Goal: Information Seeking & Learning: Learn about a topic

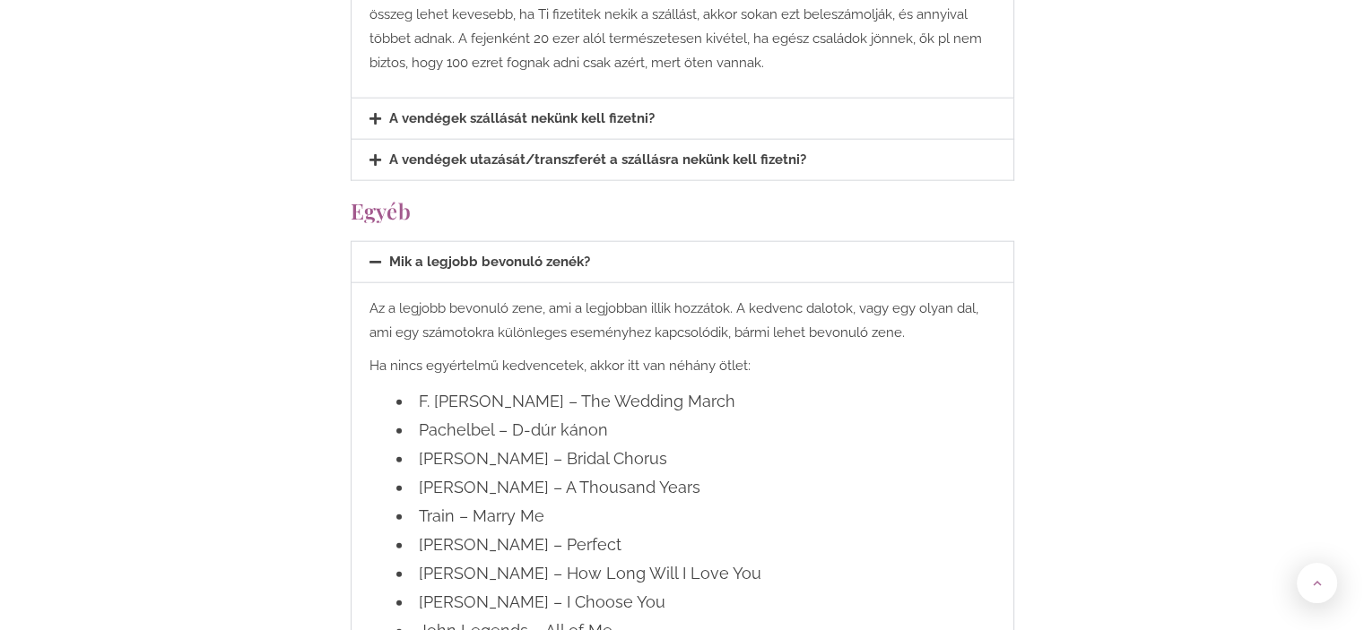
scroll to position [4305, 0]
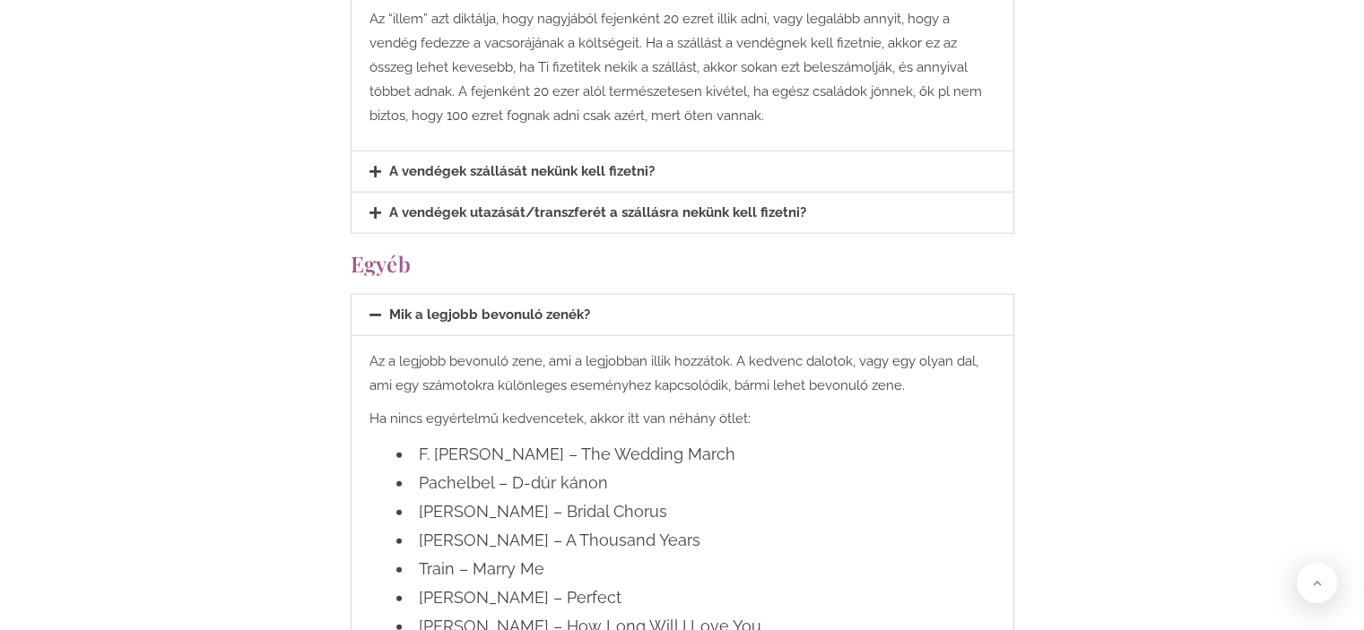
click at [596, 152] on div "A vendégek szállását nekünk kell fizetni?" at bounding box center [683, 172] width 662 height 40
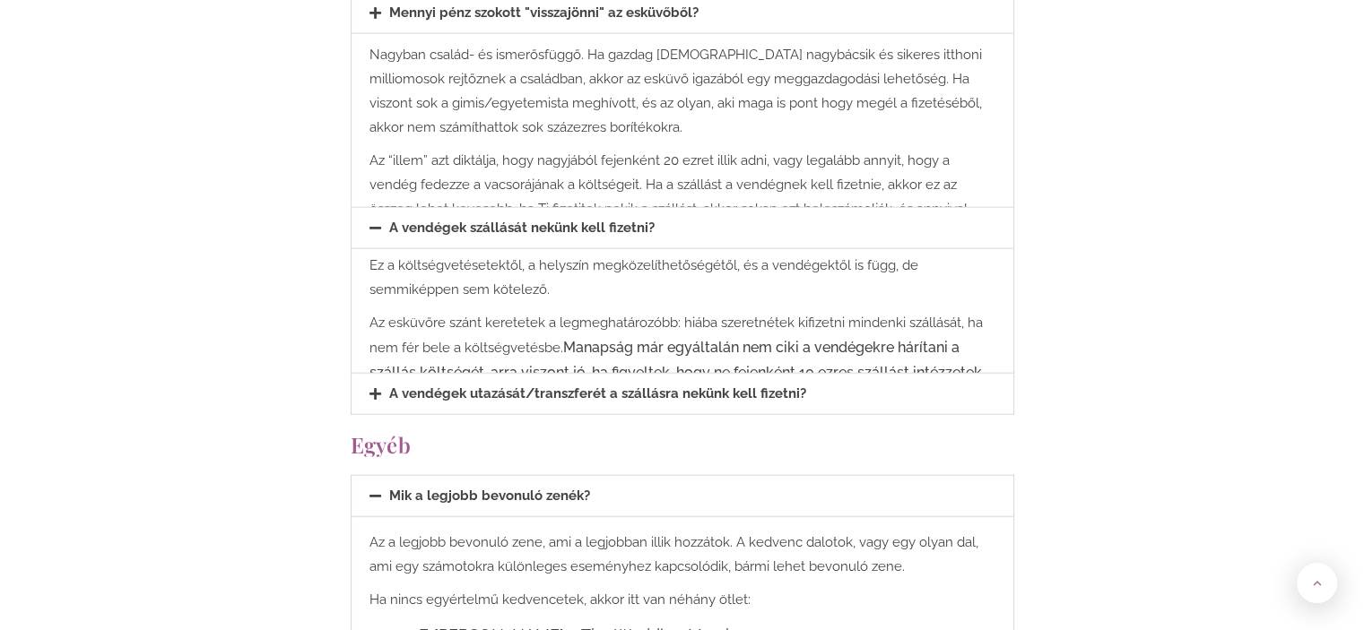
scroll to position [4137, 0]
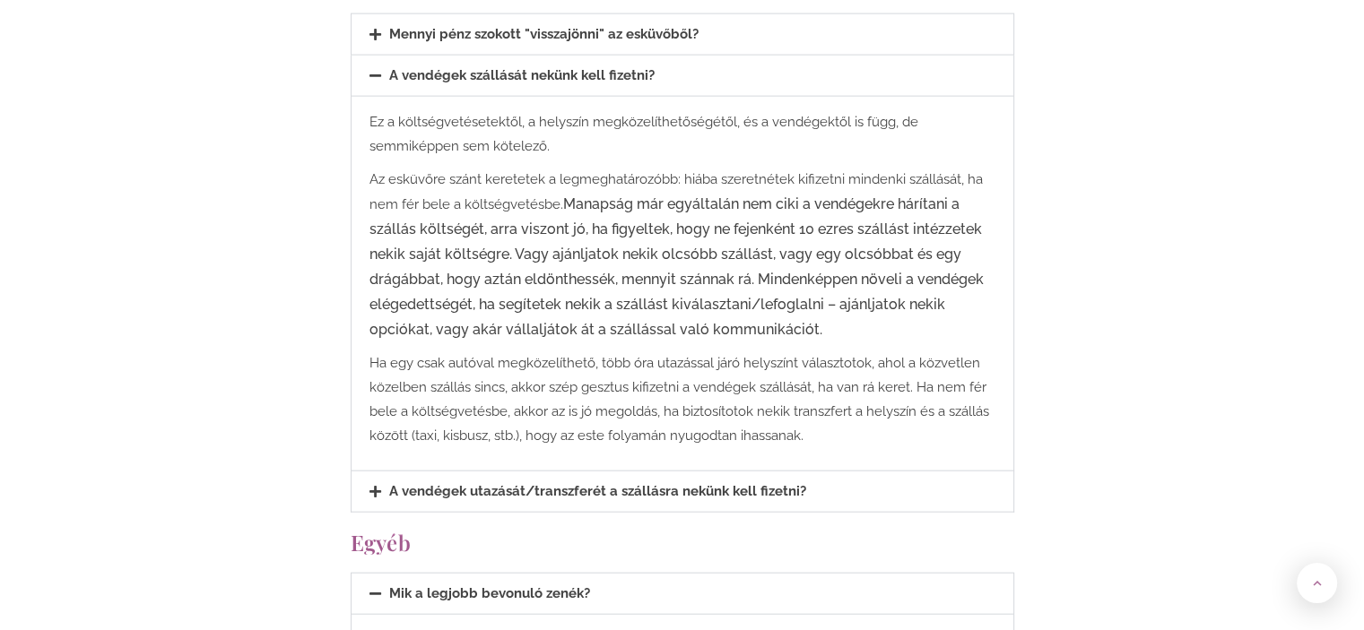
click at [578, 67] on link "A vendégek szállását nekünk kell fizetni?" at bounding box center [521, 75] width 265 height 16
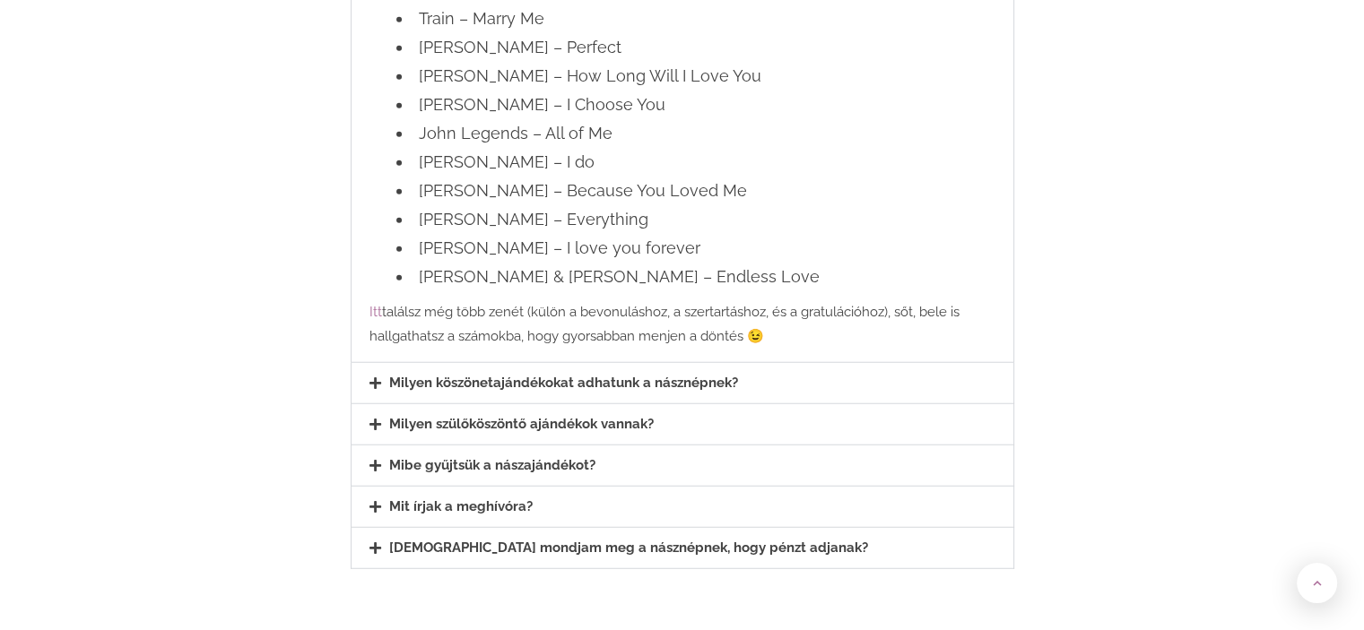
scroll to position [4586, 0]
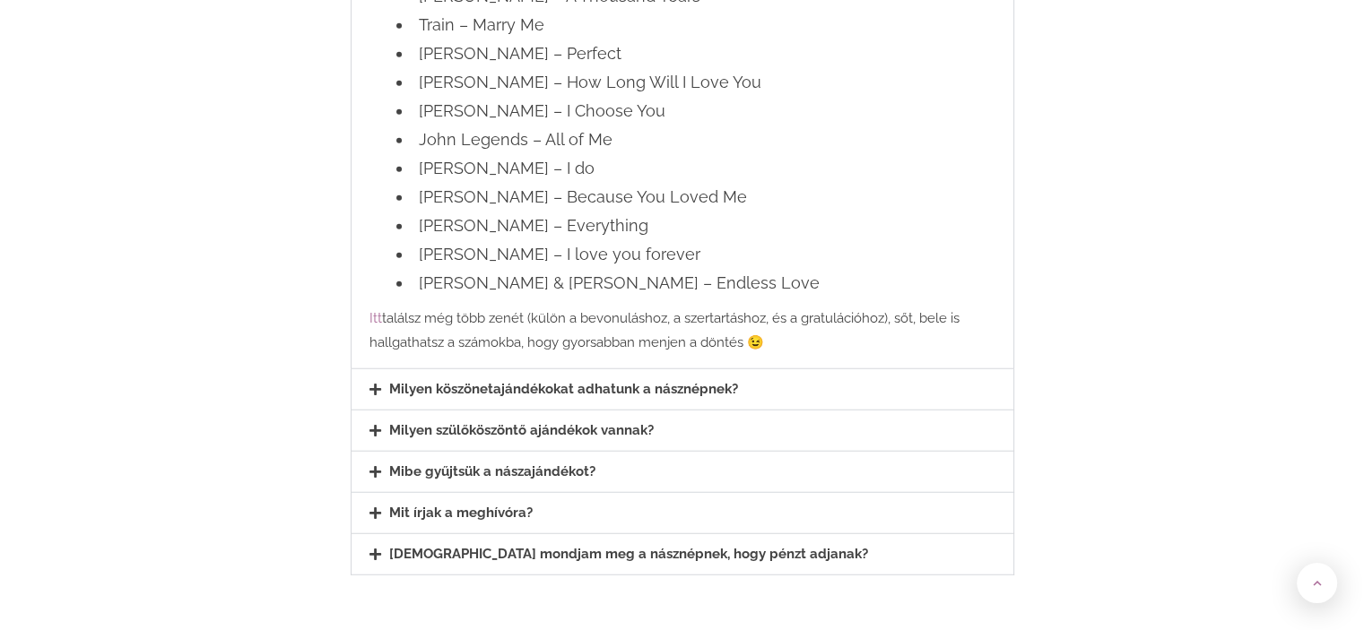
click at [635, 452] on div "Mibe gyűjtsük a nászajándékot?" at bounding box center [683, 472] width 662 height 40
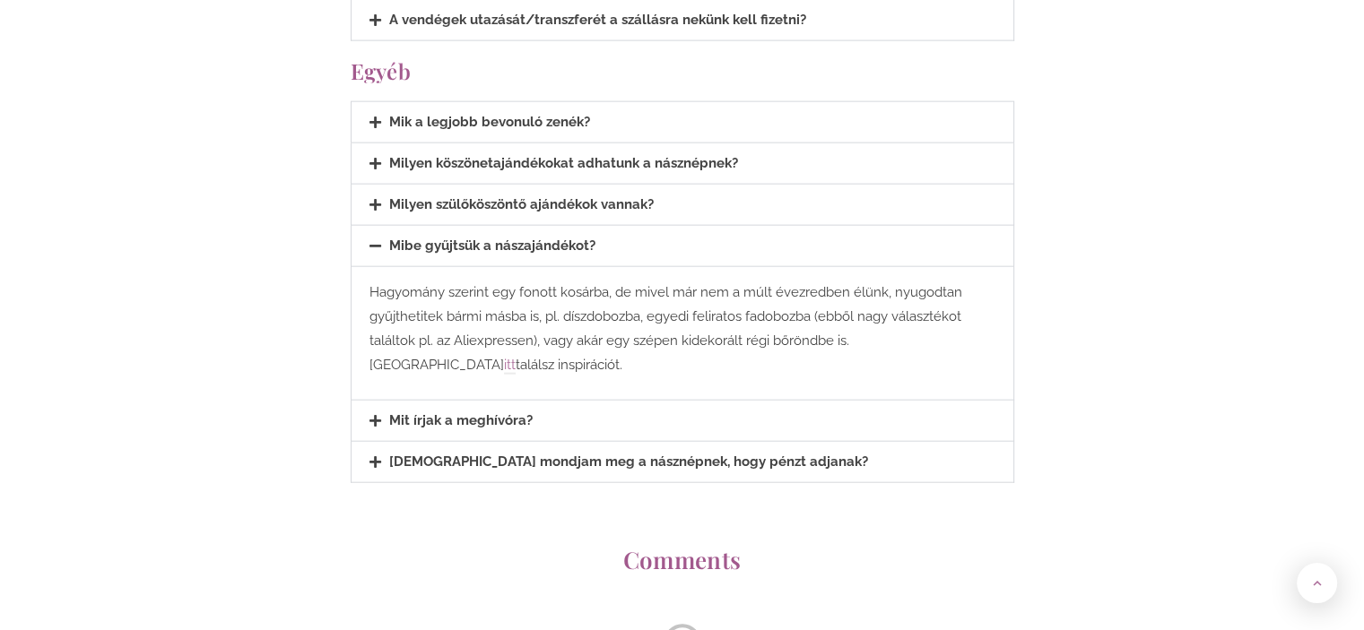
scroll to position [4230, 0]
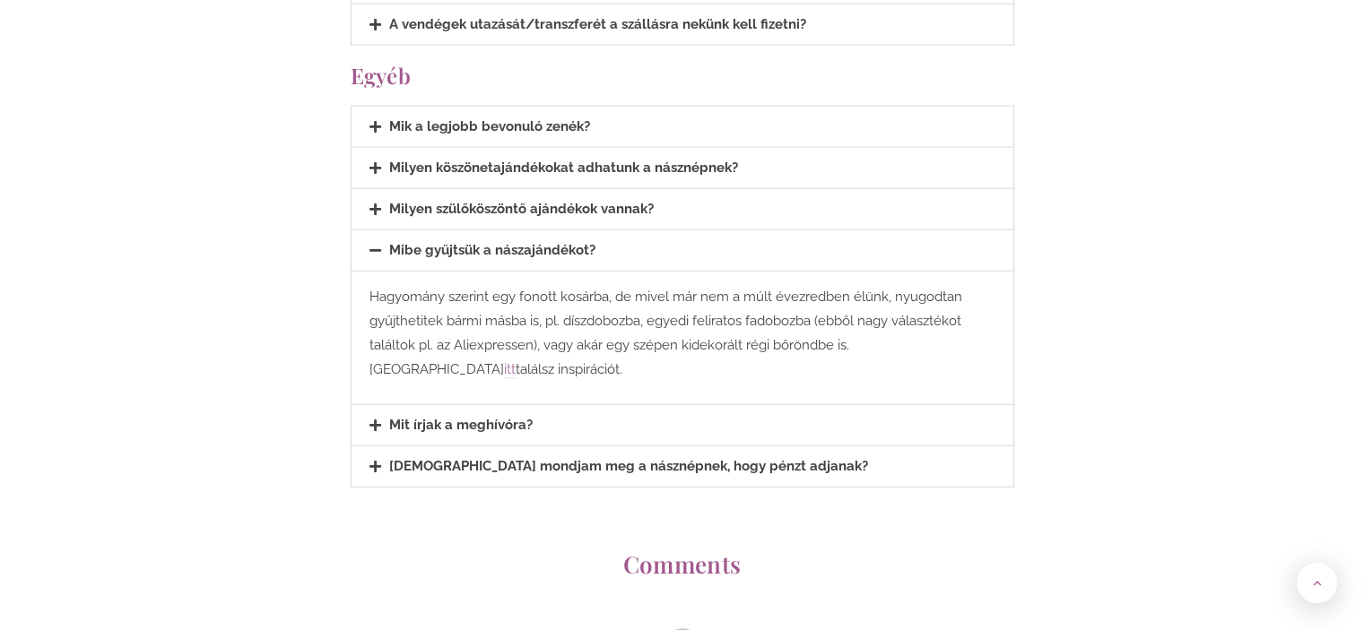
click at [377, 419] on icon at bounding box center [376, 425] width 12 height 13
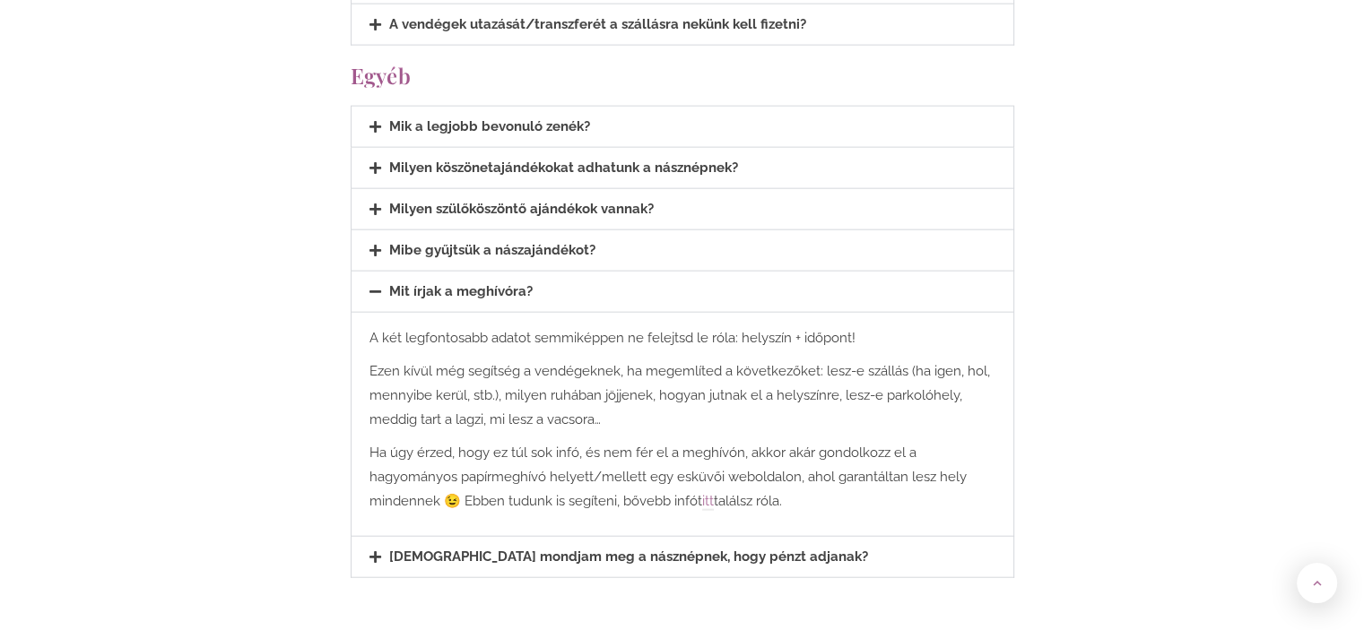
click at [382, 537] on div "[DEMOGRAPHIC_DATA] mondjam meg a násznépnek, hogy pénzt adjanak?" at bounding box center [683, 557] width 662 height 40
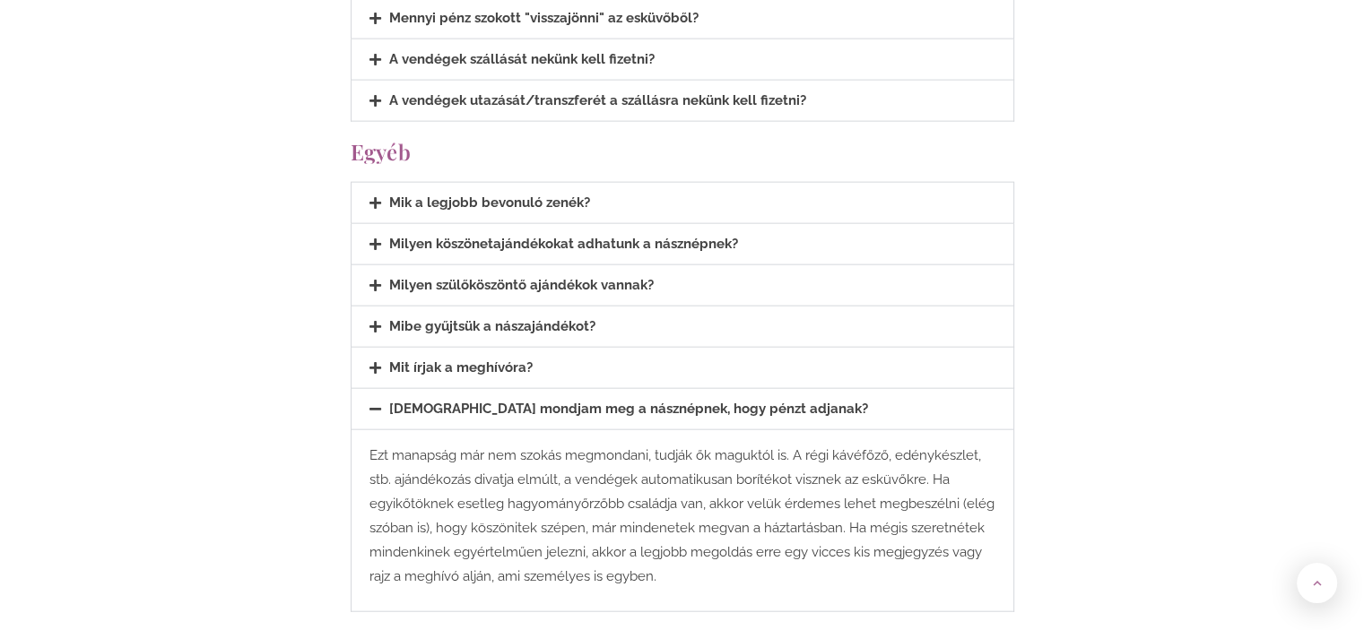
scroll to position [4140, 0]
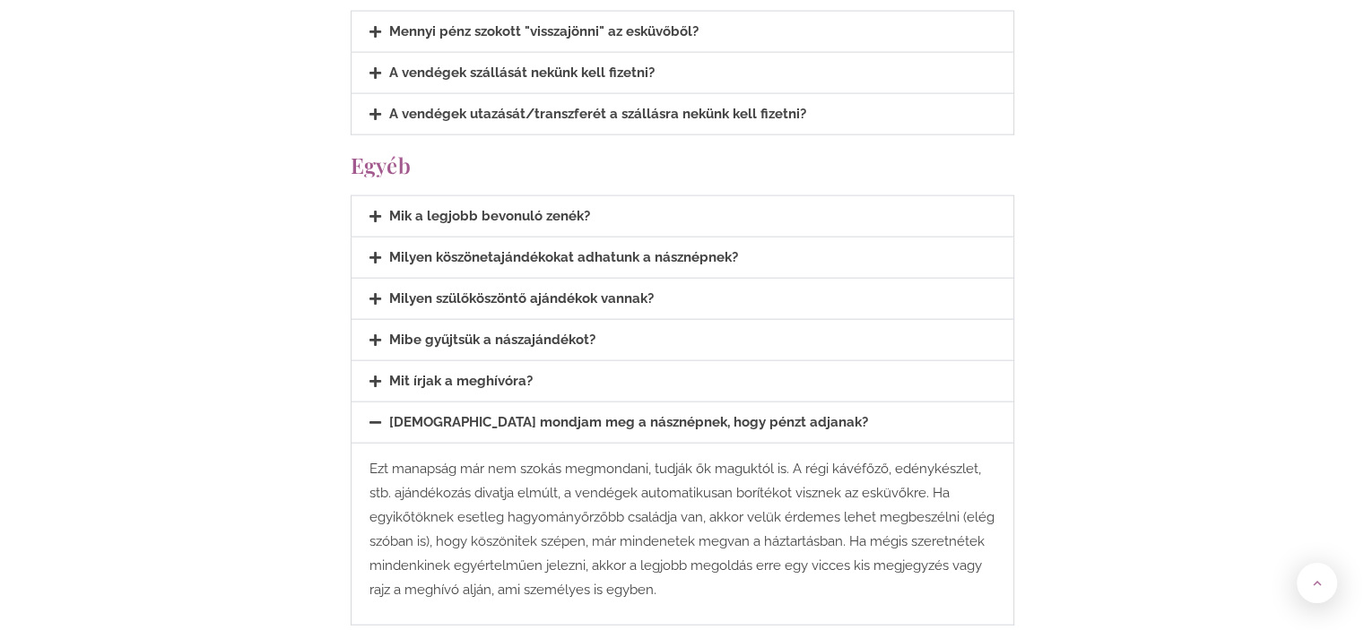
click at [378, 416] on icon at bounding box center [376, 422] width 12 height 13
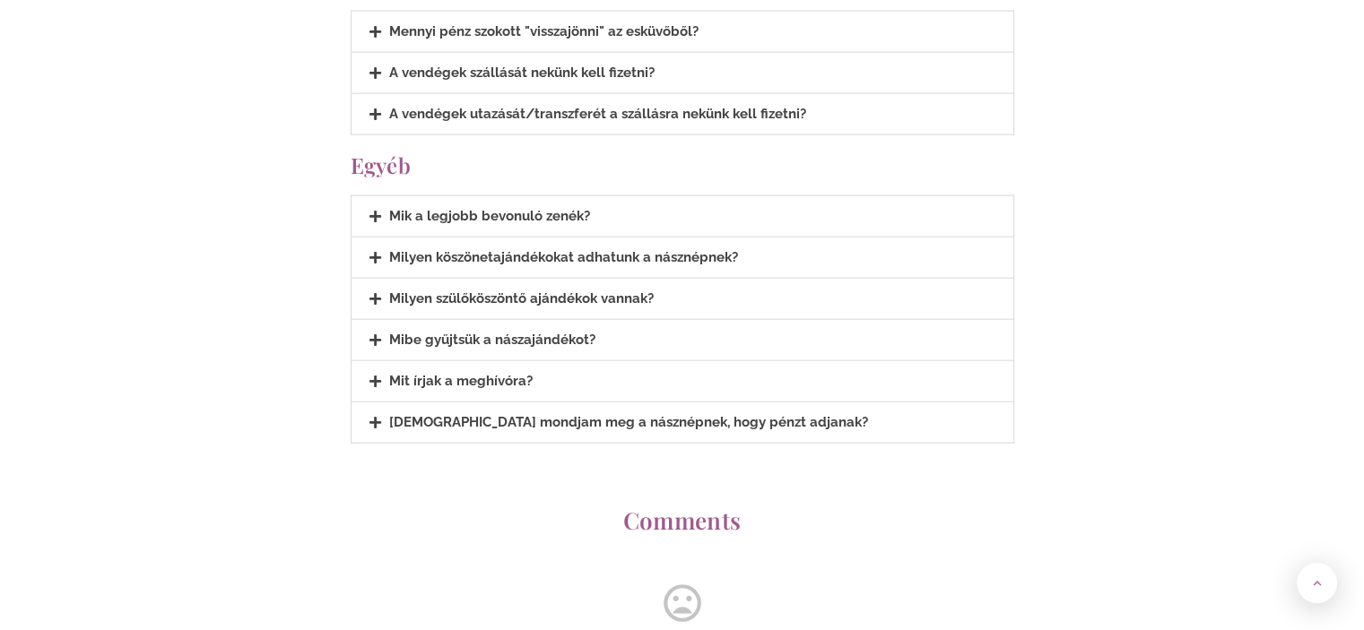
click at [380, 251] on span at bounding box center [380, 258] width 21 height 14
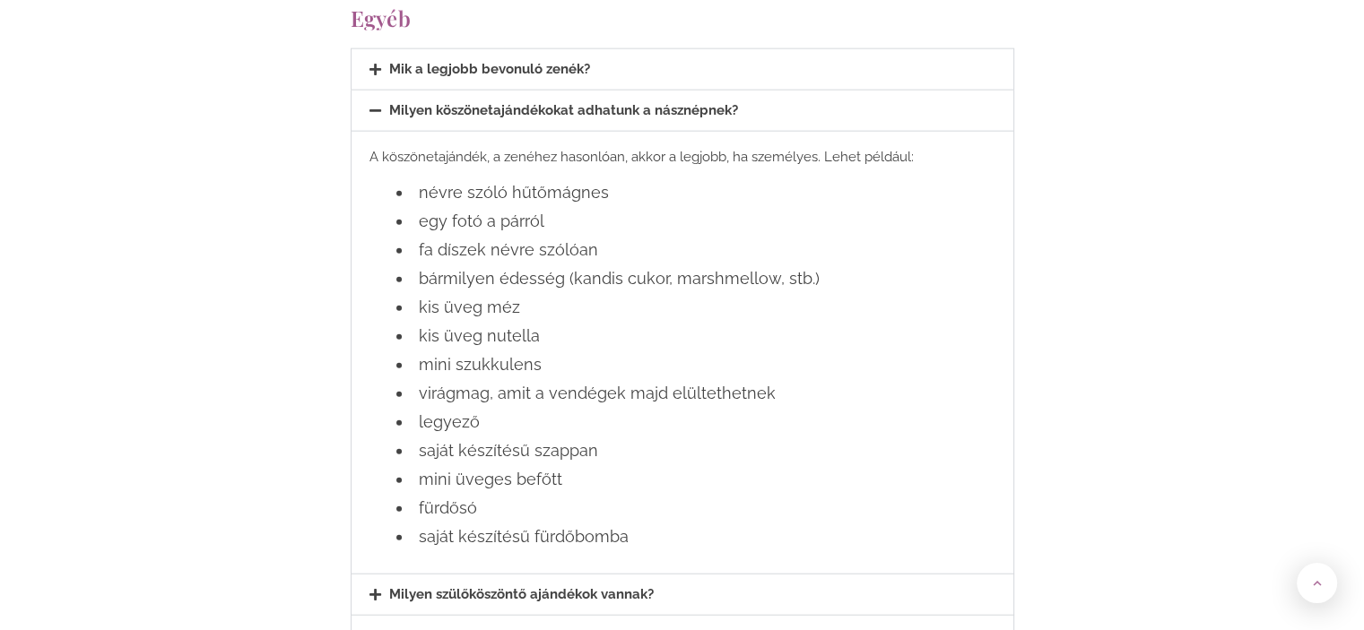
scroll to position [4230, 0]
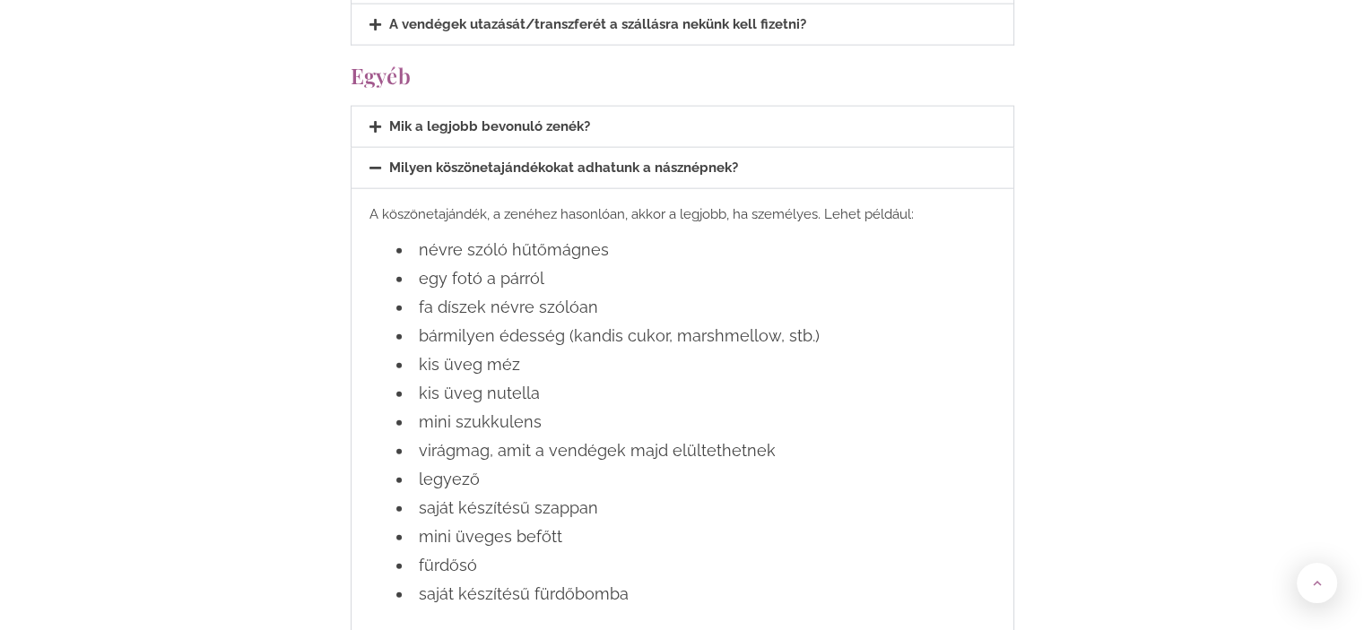
click at [375, 161] on icon at bounding box center [376, 167] width 12 height 13
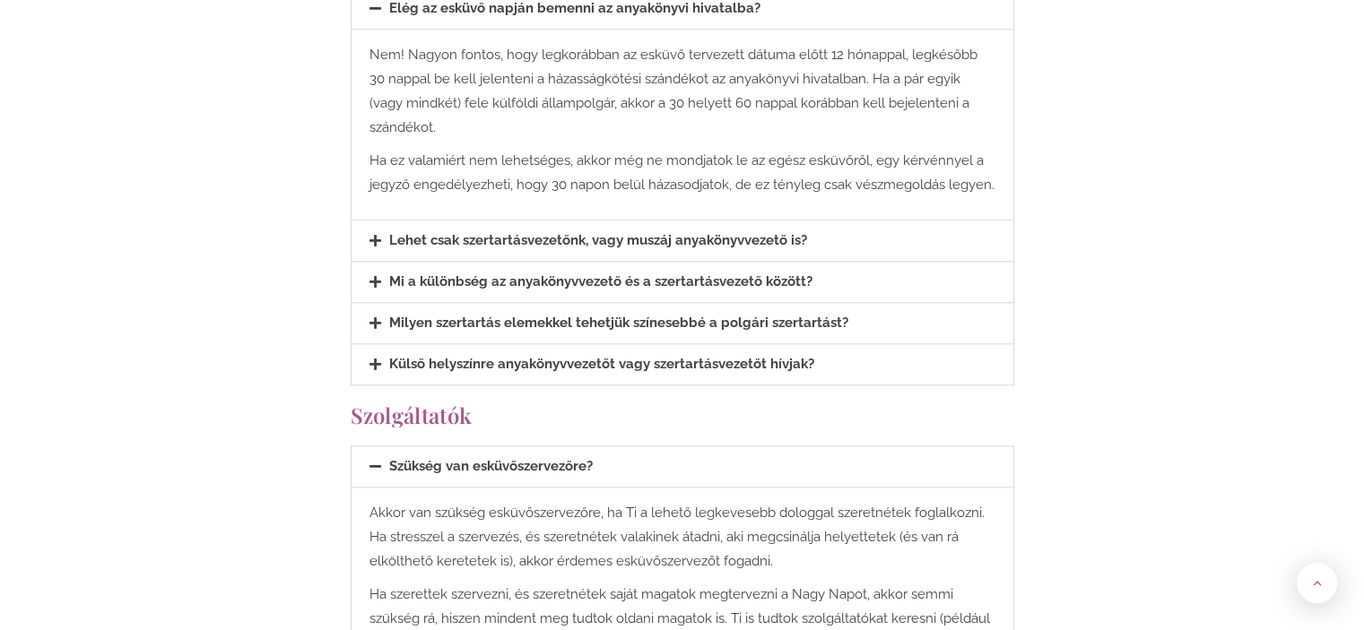
scroll to position [1794, 0]
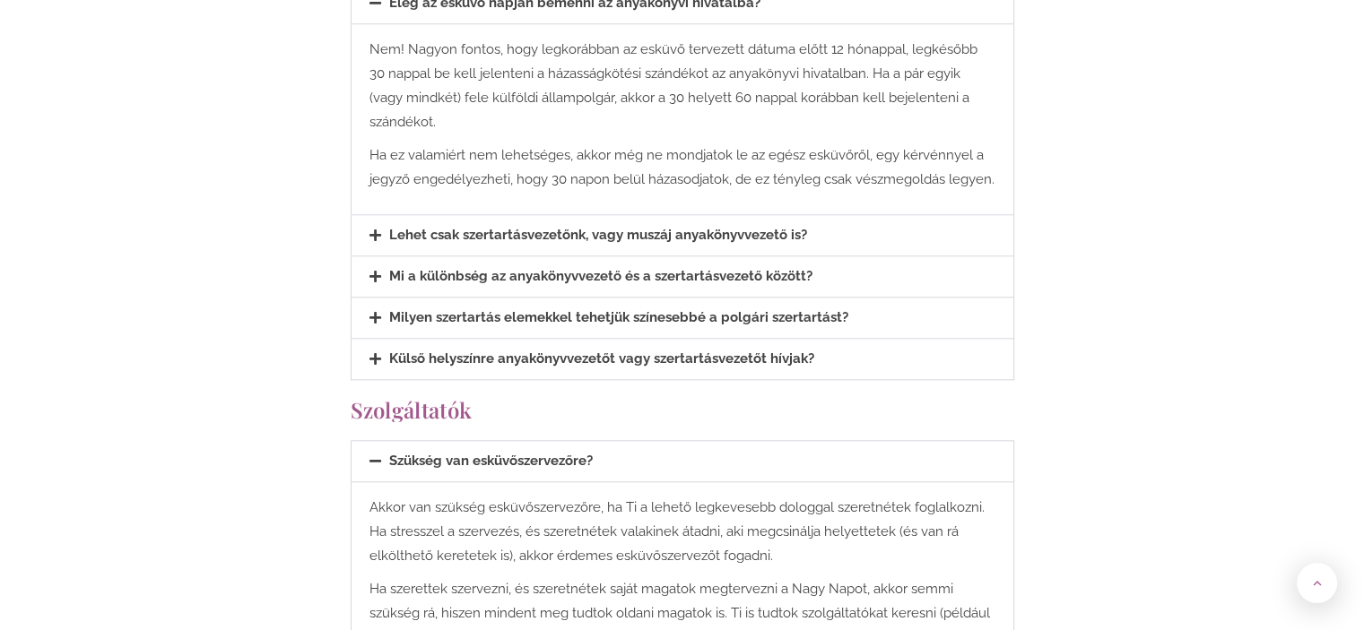
click at [372, 311] on icon at bounding box center [376, 317] width 12 height 13
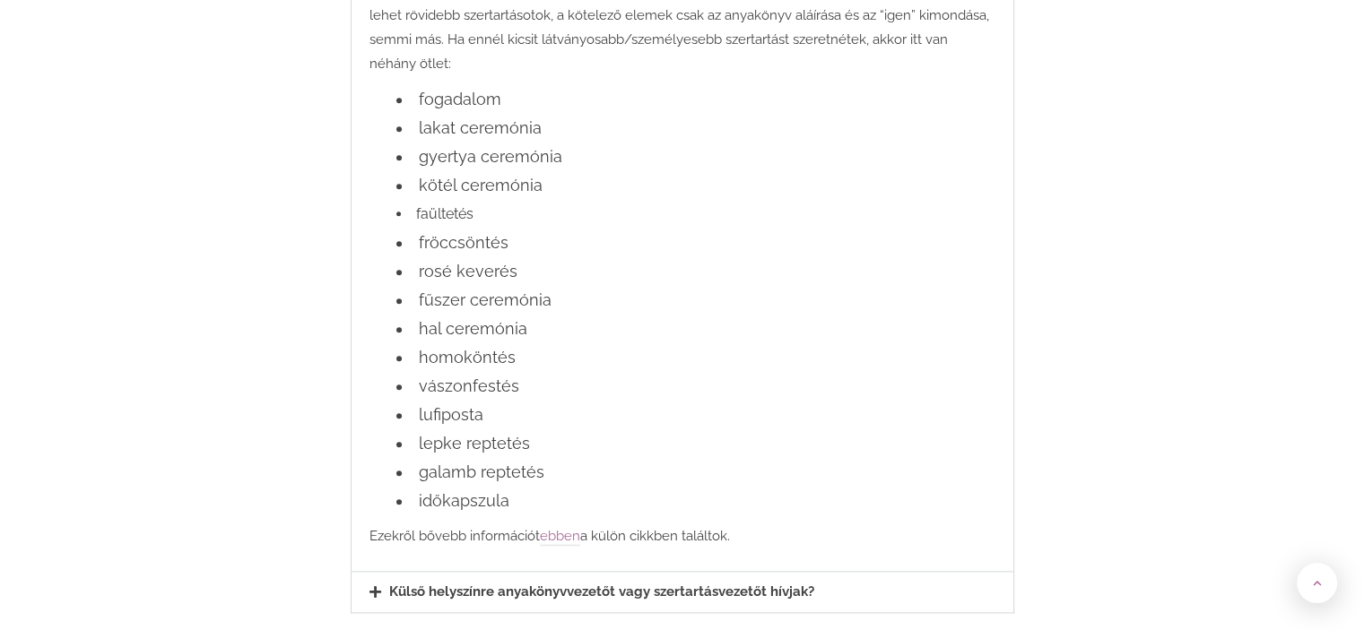
scroll to position [1947, 0]
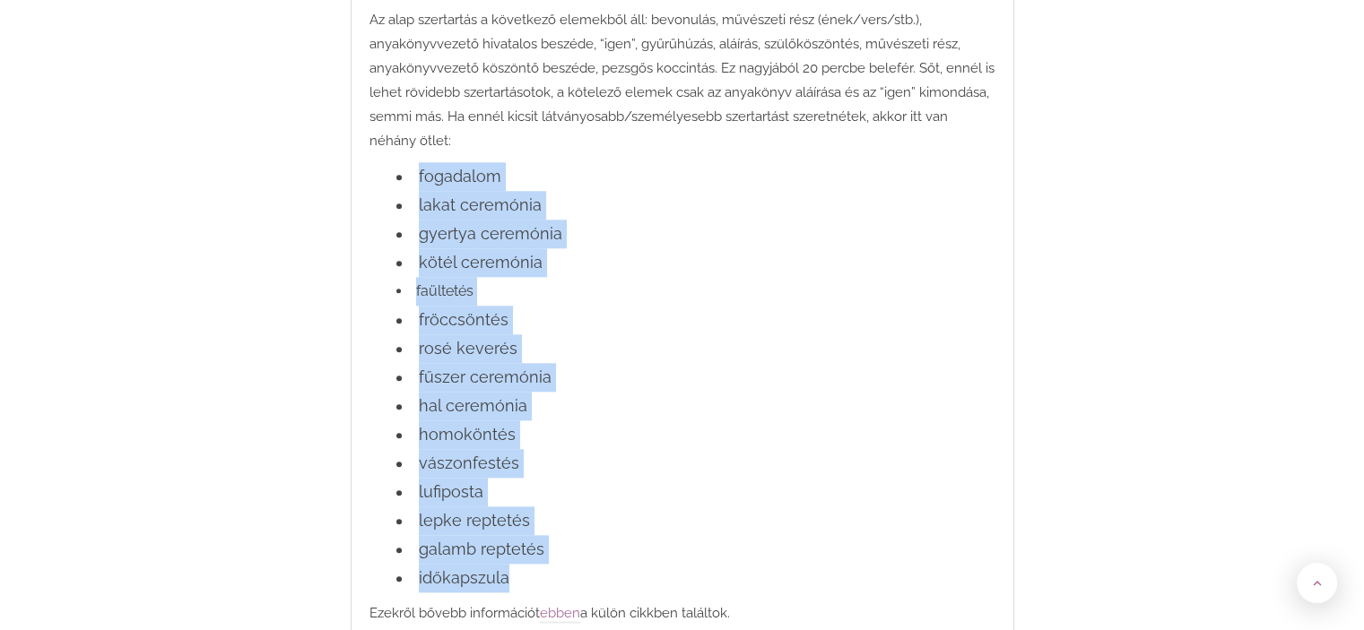
drag, startPoint x: 418, startPoint y: 117, endPoint x: 619, endPoint y: 511, distance: 442.0
click at [619, 511] on ul "fogadalom lakat ceremónia gyertya ceremónia kötél ceremónia faültetés fröccsönt…" at bounding box center [683, 377] width 626 height 430
copy ul "fogadalom lakat ceremónia gyertya ceremónia kötél ceremónia faültetés fröccsönt…"
drag, startPoint x: 783, startPoint y: 233, endPoint x: 805, endPoint y: 204, distance: 36.4
click at [784, 277] on li "faültetés" at bounding box center [695, 291] width 599 height 29
